Goal: Information Seeking & Learning: Compare options

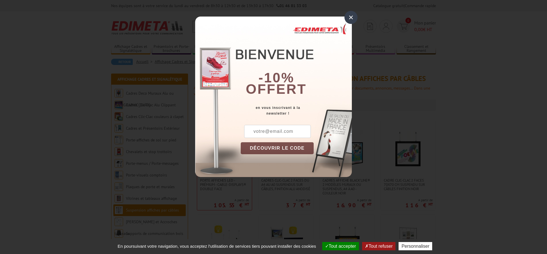
click at [350, 21] on div "×" at bounding box center [351, 17] width 13 height 13
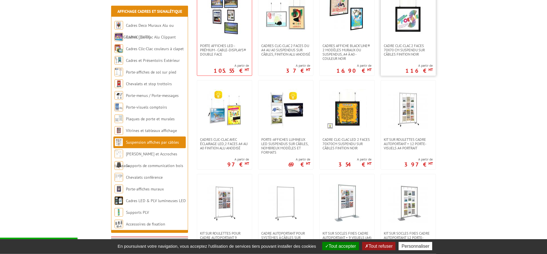
scroll to position [174, 0]
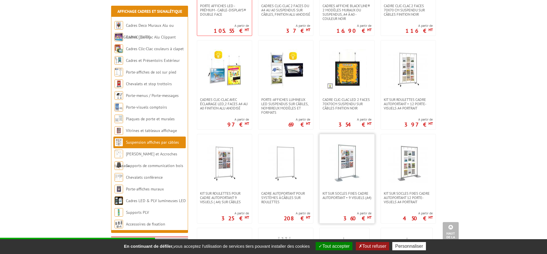
click at [346, 170] on img at bounding box center [347, 163] width 40 height 40
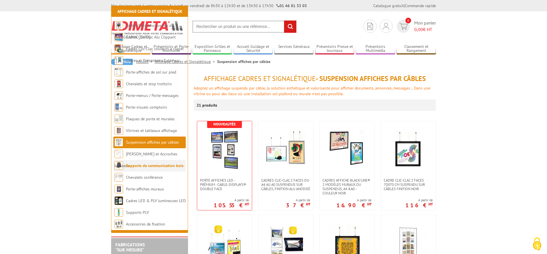
scroll to position [174, 0]
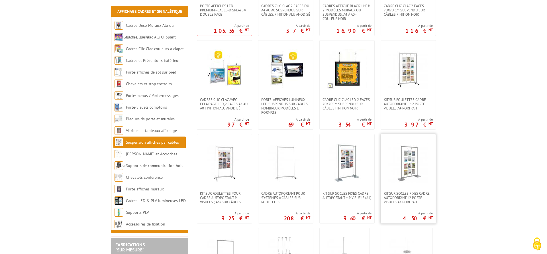
click at [410, 167] on img at bounding box center [408, 163] width 40 height 40
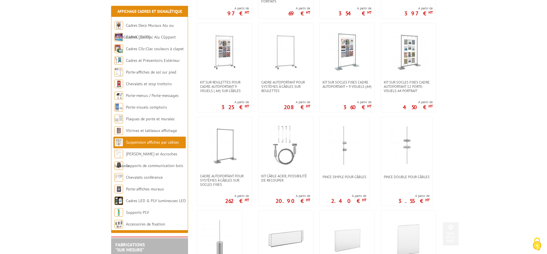
scroll to position [291, 0]
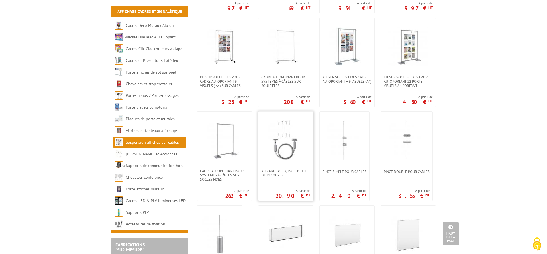
click at [290, 154] on img at bounding box center [286, 140] width 40 height 40
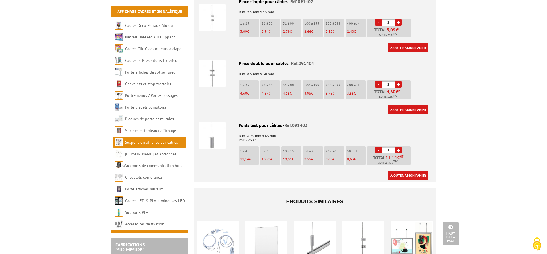
scroll to position [407, 0]
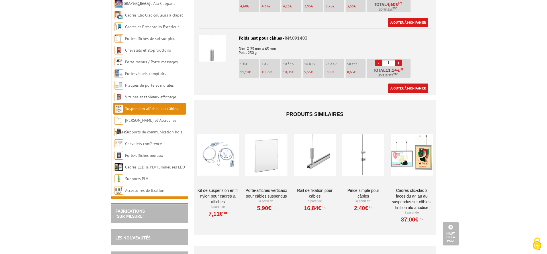
click at [315, 164] on div at bounding box center [315, 154] width 42 height 57
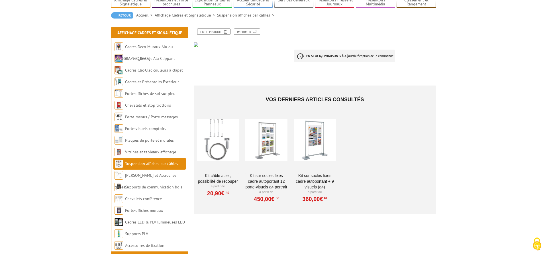
scroll to position [87, 0]
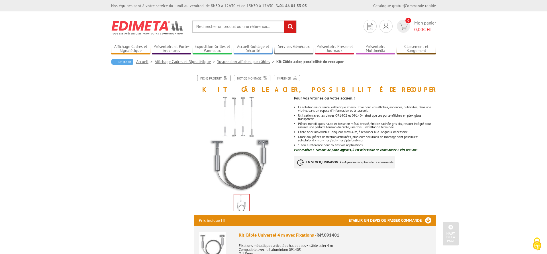
scroll to position [388, 0]
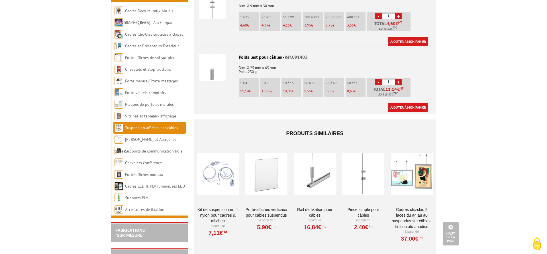
click at [319, 179] on div at bounding box center [315, 173] width 42 height 57
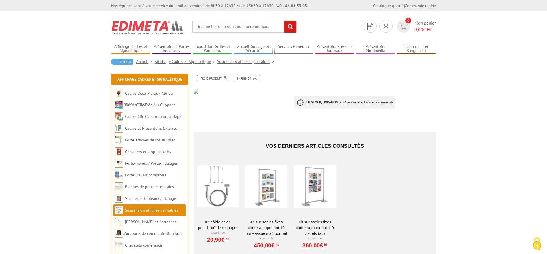
click at [195, 91] on img at bounding box center [242, 91] width 96 height 5
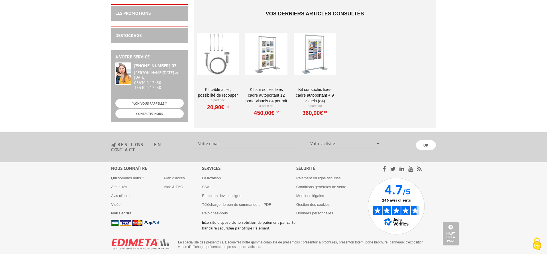
scroll to position [665, 0]
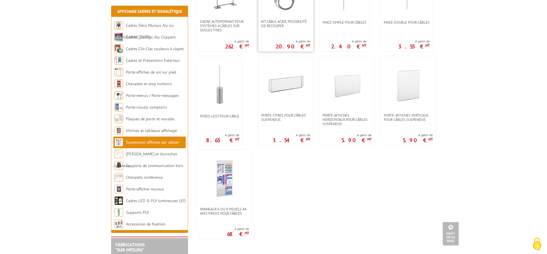
scroll to position [465, 0]
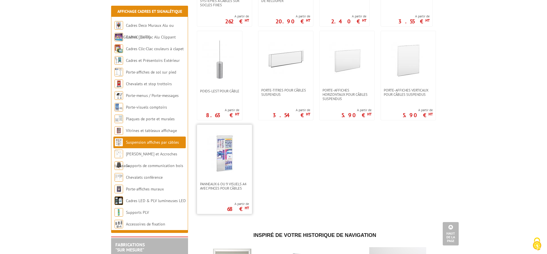
click at [226, 149] on img at bounding box center [225, 153] width 40 height 40
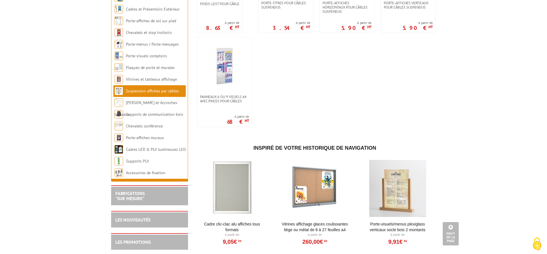
scroll to position [639, 0]
